Goal: Transaction & Acquisition: Book appointment/travel/reservation

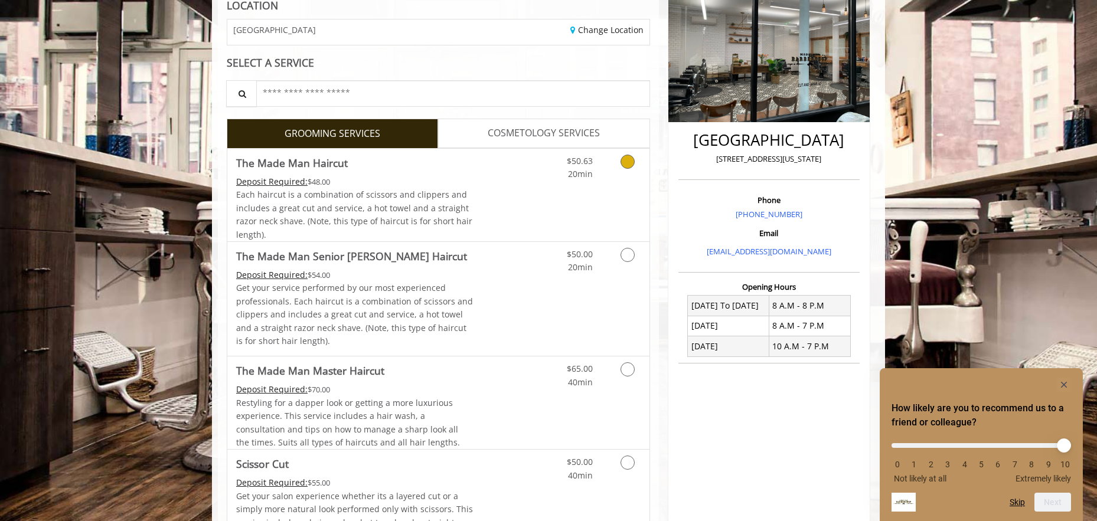
scroll to position [197, 0]
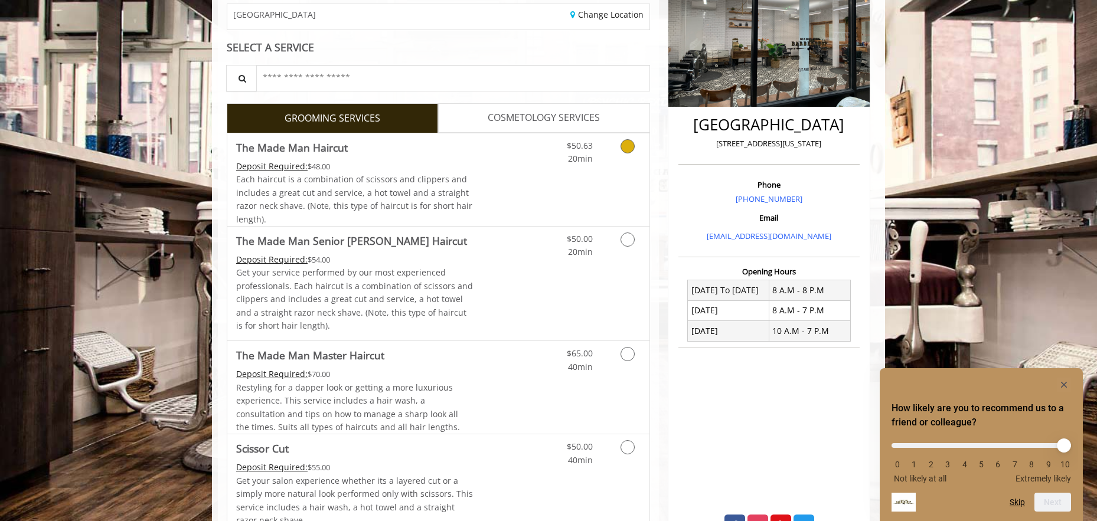
click at [590, 162] on span "20min" at bounding box center [580, 158] width 25 height 11
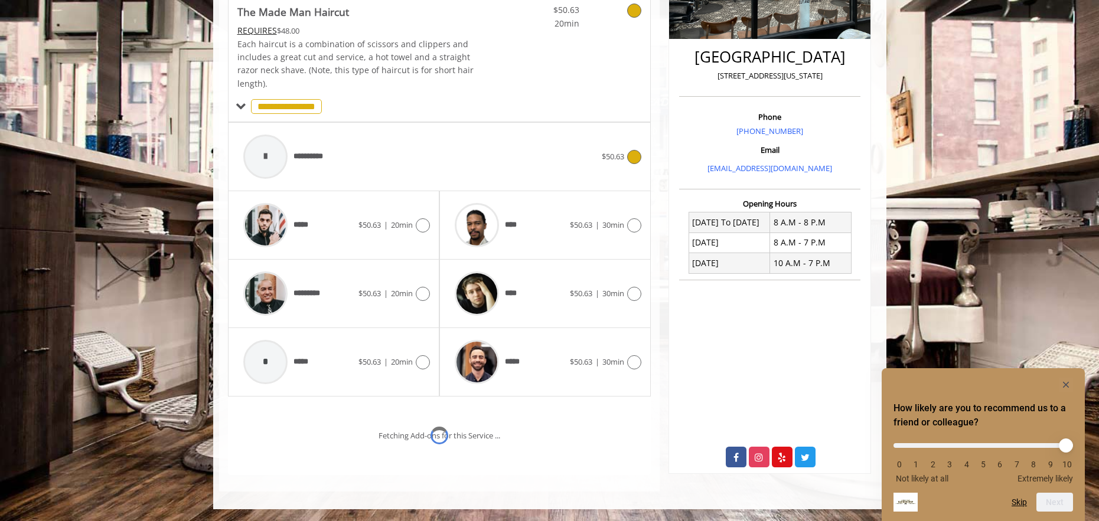
scroll to position [315, 0]
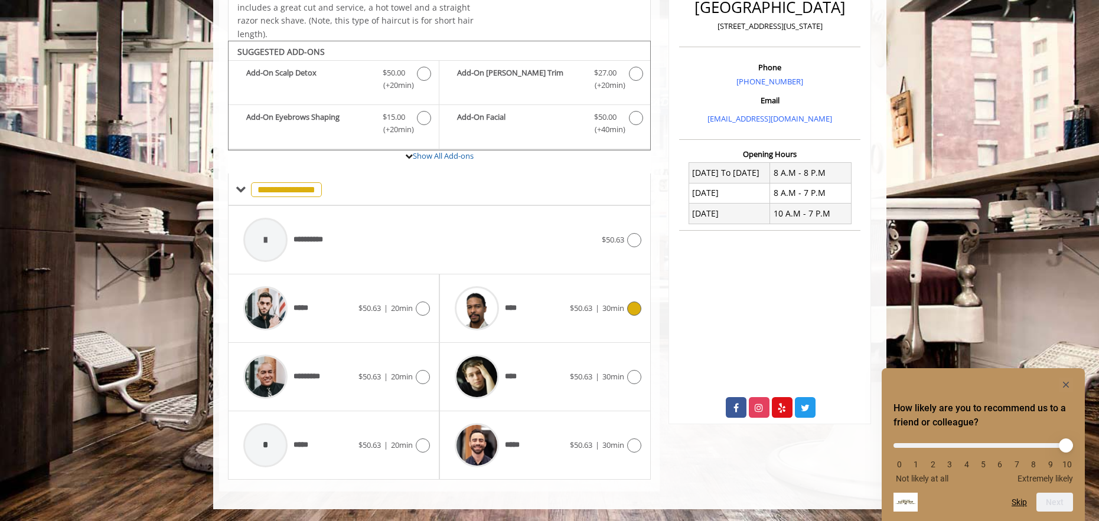
click at [602, 314] on span "30min" at bounding box center [613, 308] width 22 height 11
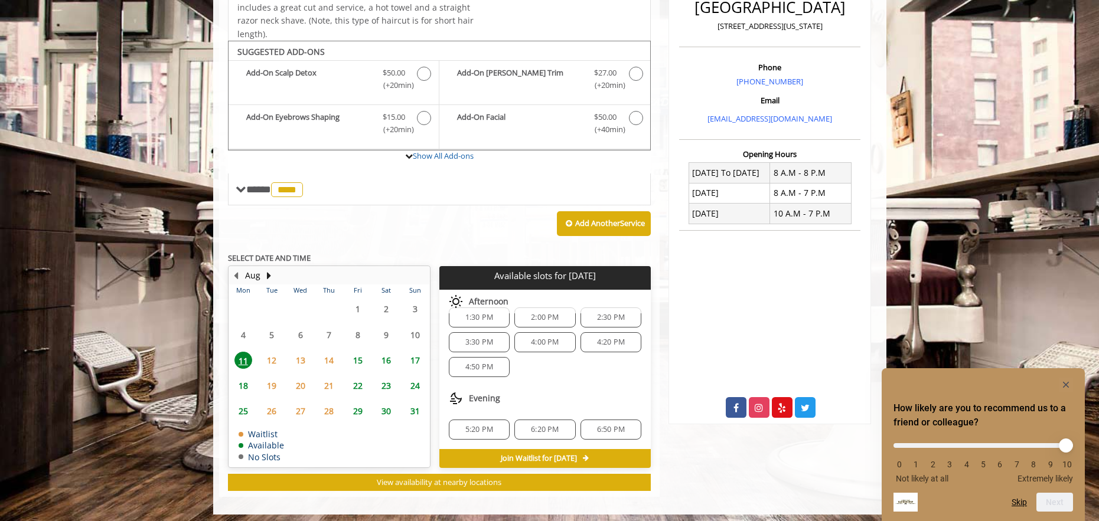
scroll to position [320, 0]
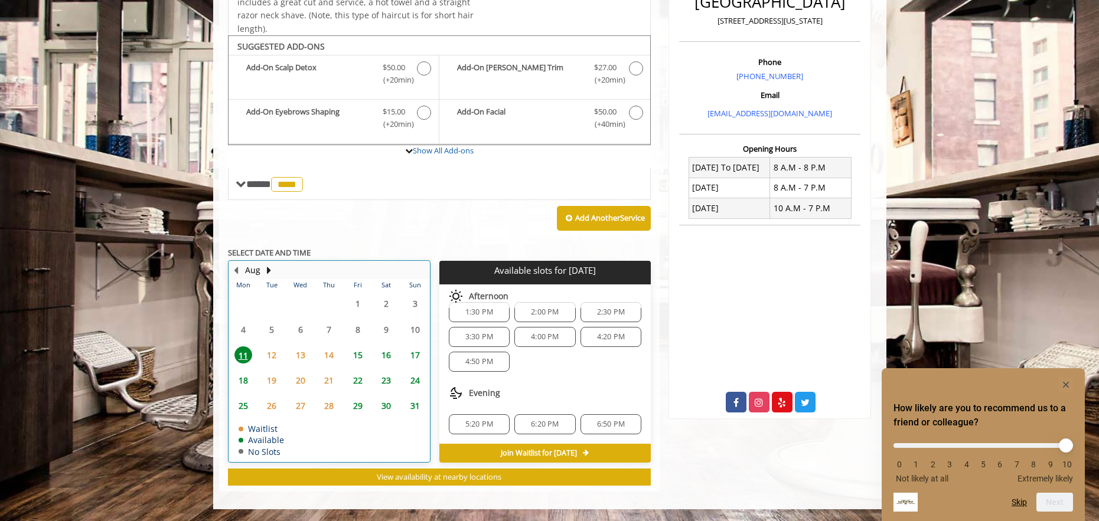
click at [255, 355] on td "11" at bounding box center [243, 354] width 28 height 25
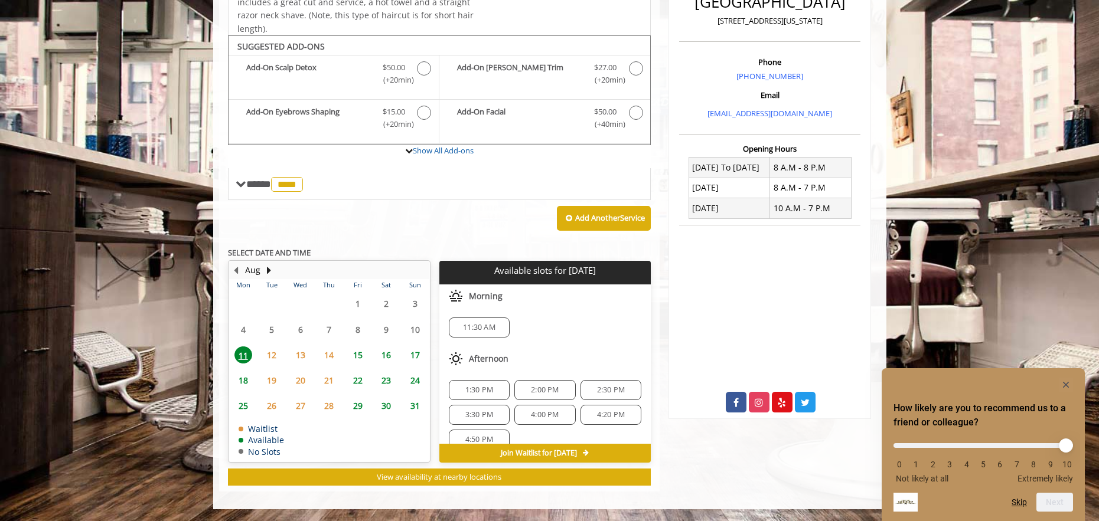
click at [274, 372] on span "19" at bounding box center [272, 380] width 18 height 17
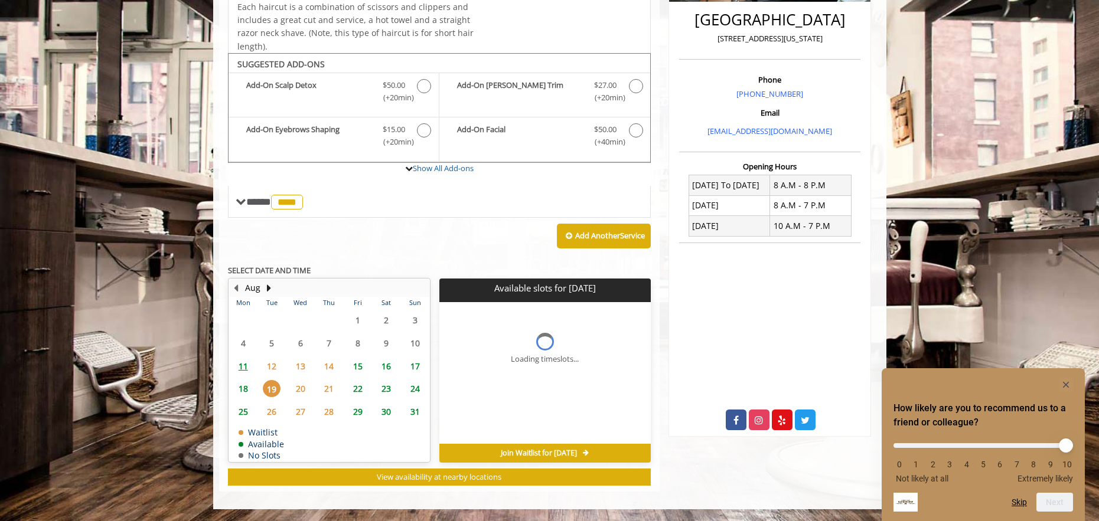
scroll to position [302, 0]
click at [270, 361] on span "12" at bounding box center [272, 366] width 18 height 17
click at [250, 368] on span "11" at bounding box center [243, 366] width 18 height 17
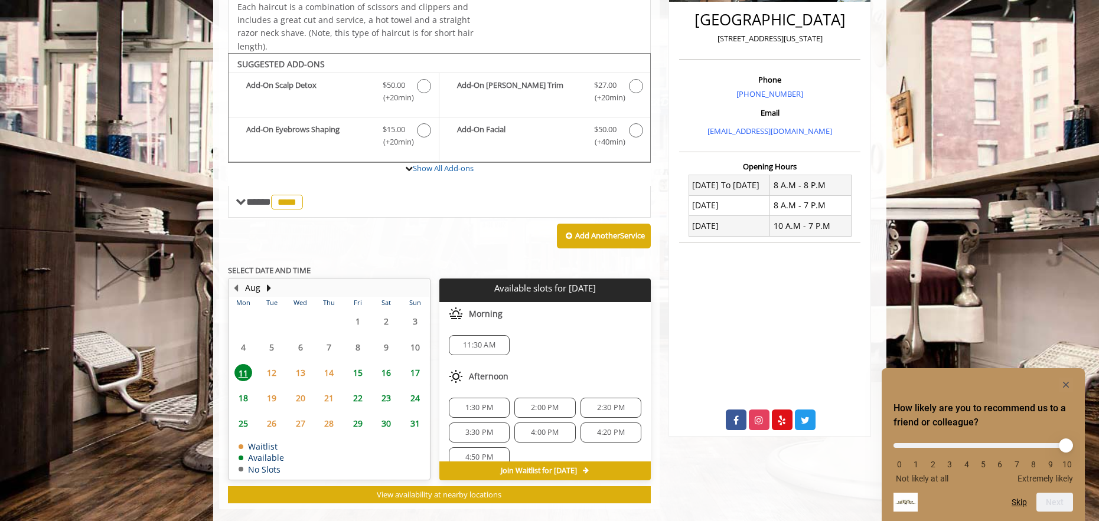
scroll to position [320, 0]
